Goal: Complete application form

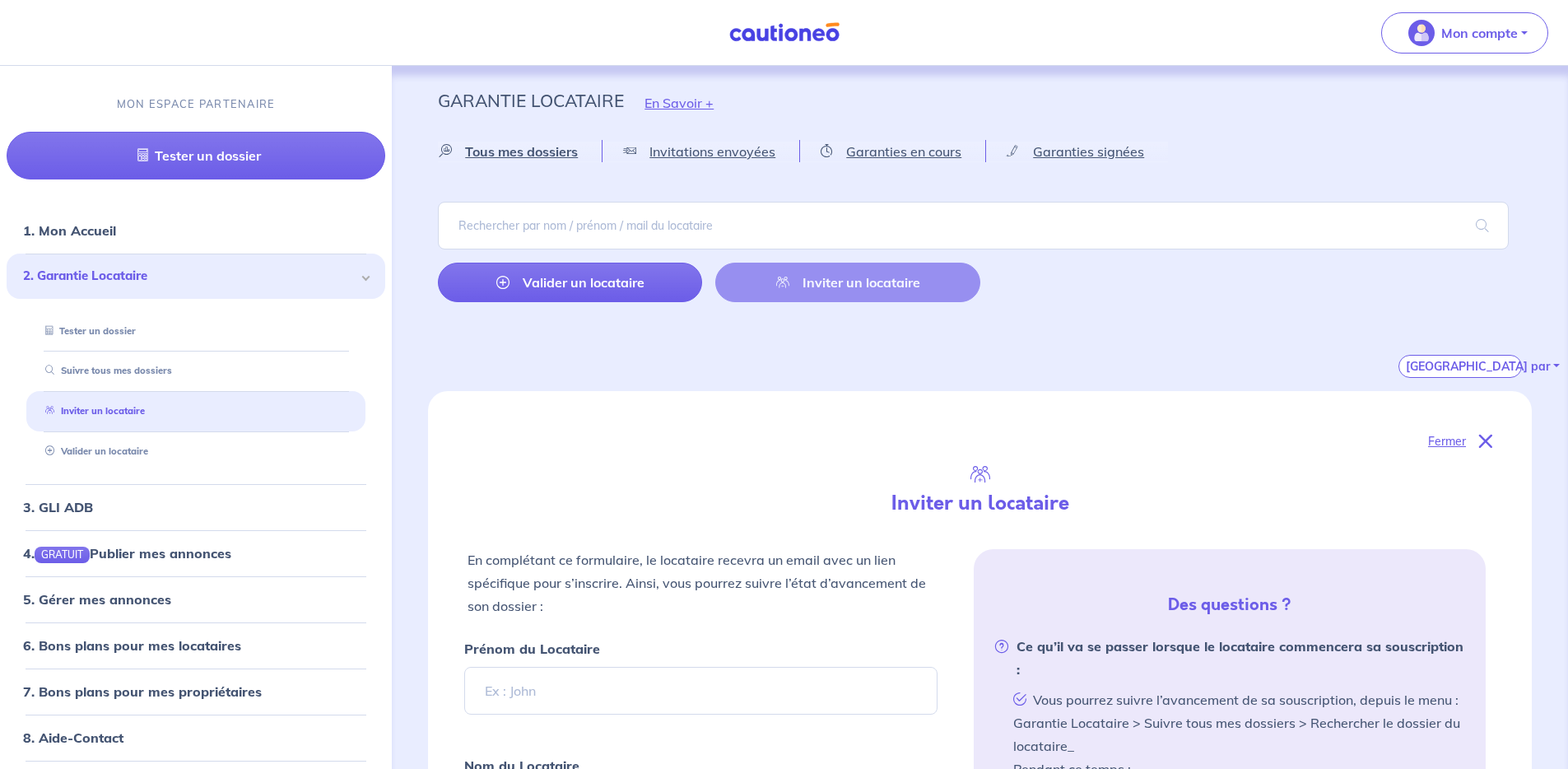
select select "FR"
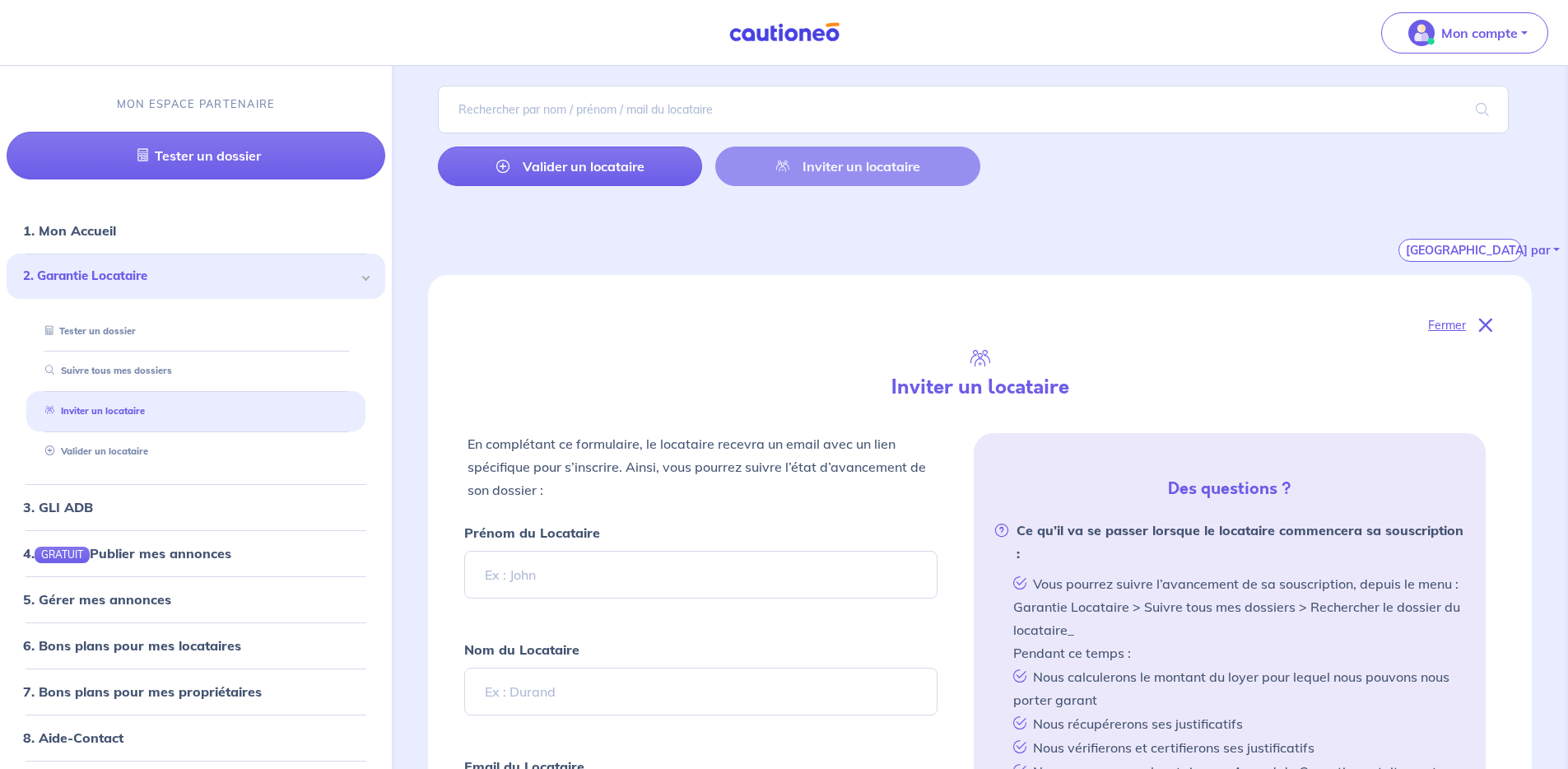
scroll to position [207, 0]
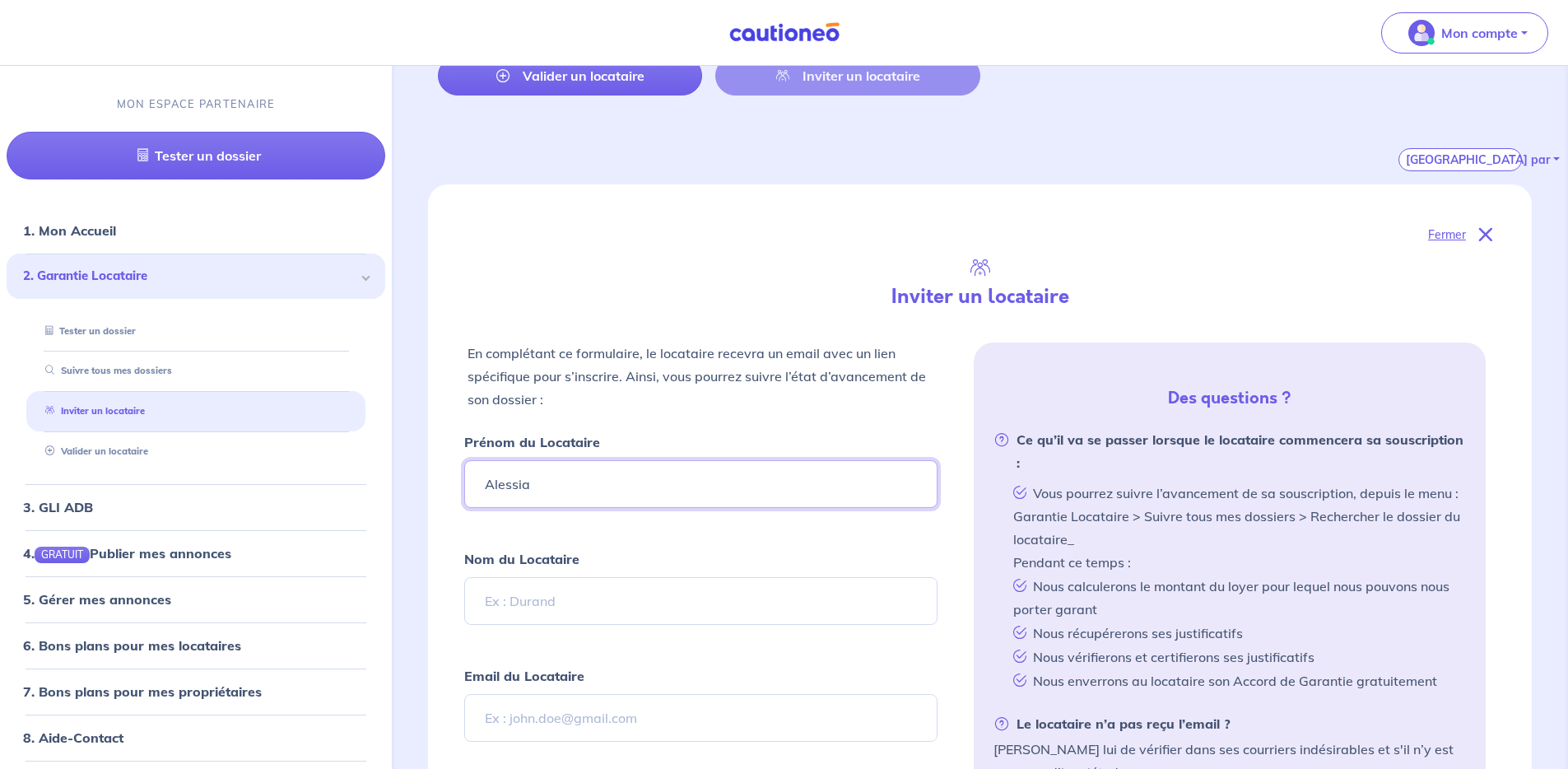
type input "Alessia"
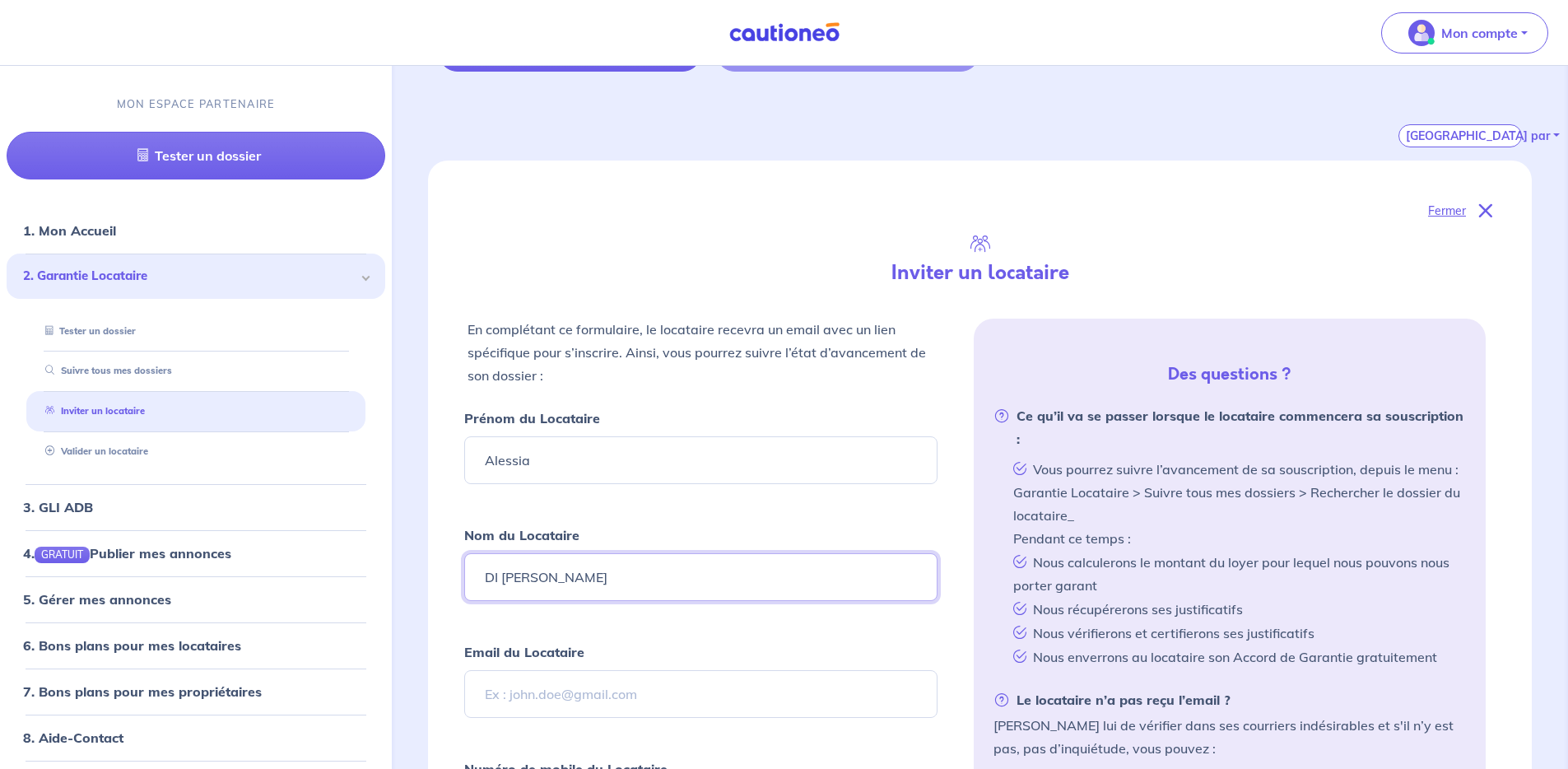
scroll to position [242, 0]
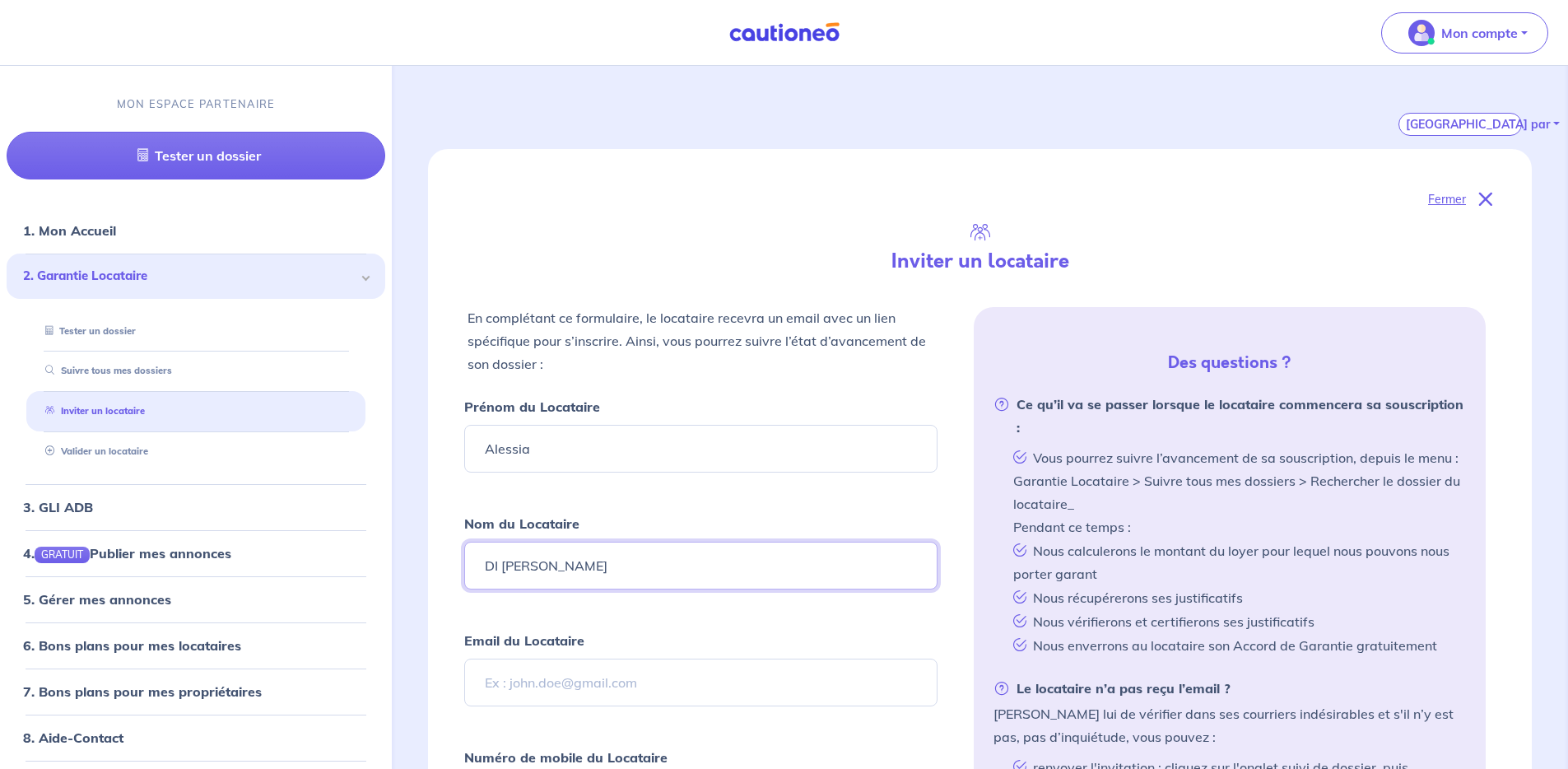
type input "DI [PERSON_NAME]"
click at [595, 681] on input "Email du Locataire" at bounding box center [700, 682] width 472 height 48
paste input "[DOMAIN_NAME][EMAIL_ADDRESS][DOMAIN_NAME]"
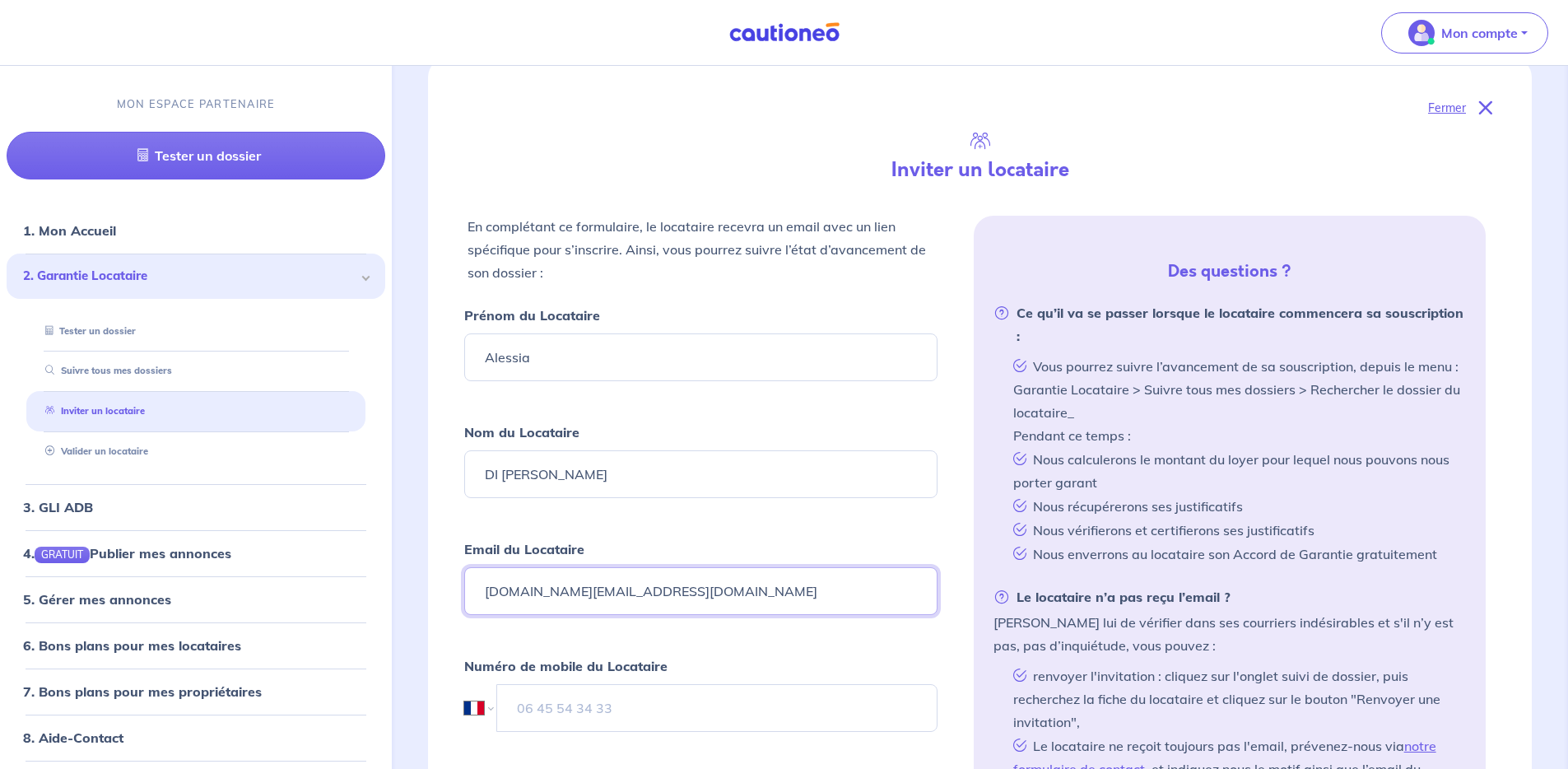
scroll to position [362, 0]
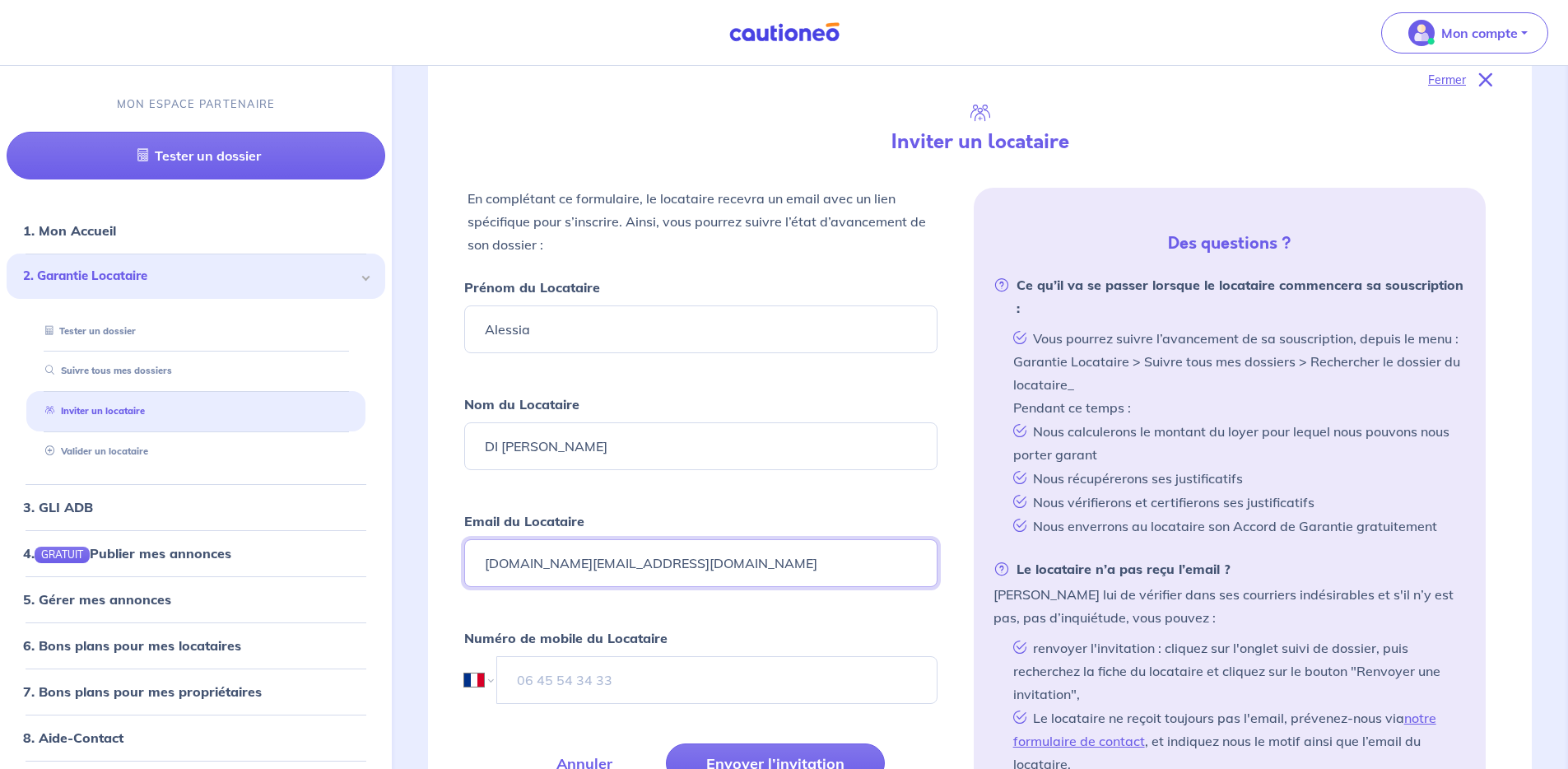
type input "[DOMAIN_NAME][EMAIL_ADDRESS][DOMAIN_NAME]"
click at [710, 685] on input "tel" at bounding box center [717, 680] width 440 height 48
paste input "[PHONE_NUMBER]"
select select "ES"
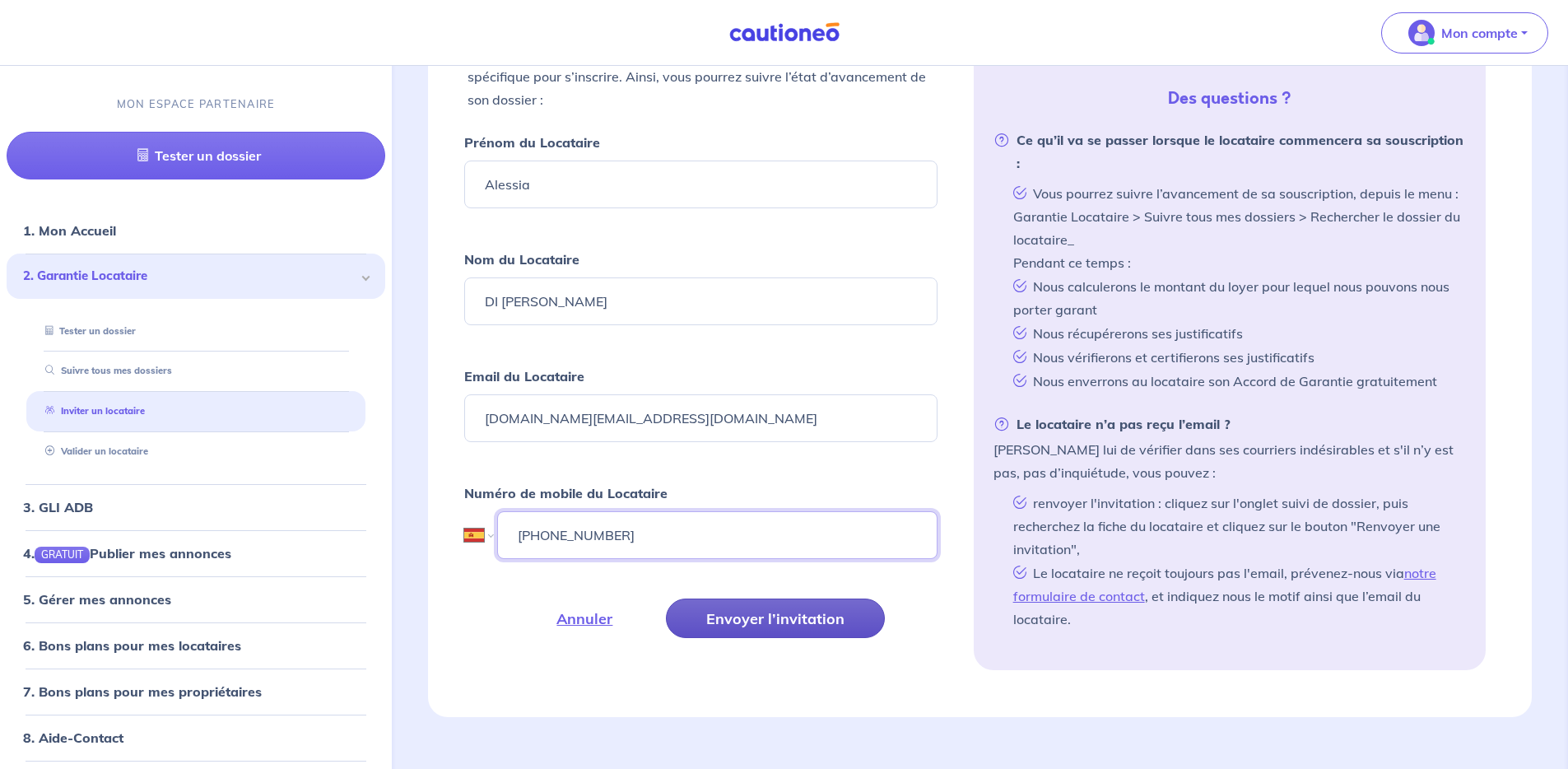
type input "[PHONE_NUMBER]"
click at [773, 622] on button "Envoyer l’invitation" at bounding box center [775, 617] width 219 height 39
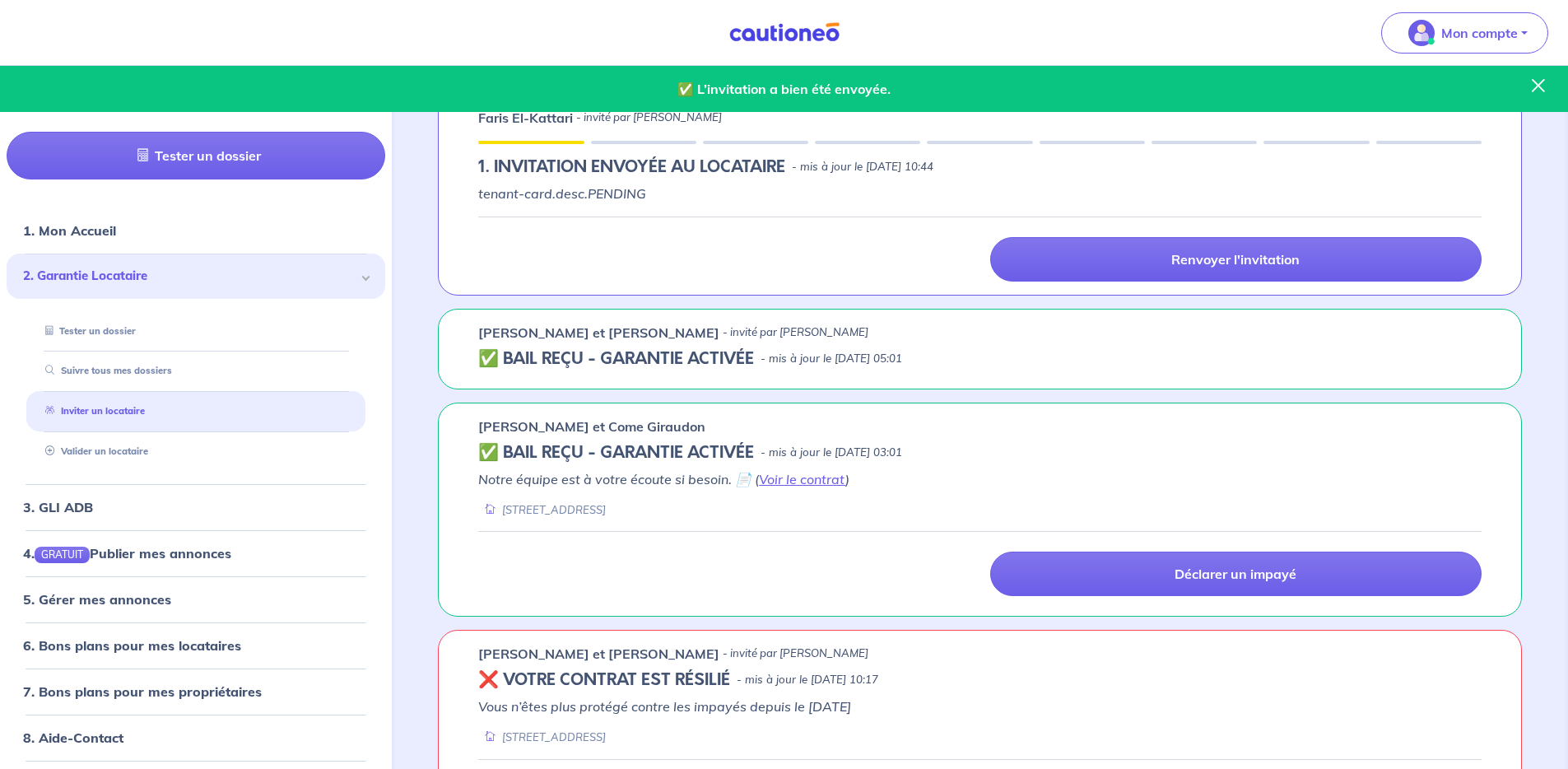
scroll to position [1640, 0]
